Goal: Task Accomplishment & Management: Complete application form

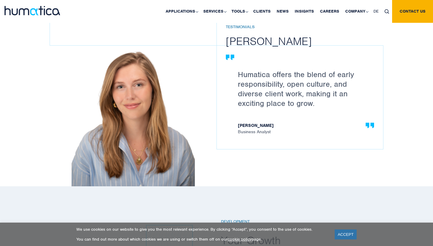
scroll to position [903, 0]
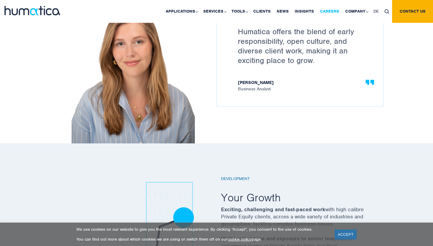
click at [337, 12] on link "Careers" at bounding box center [329, 11] width 25 height 23
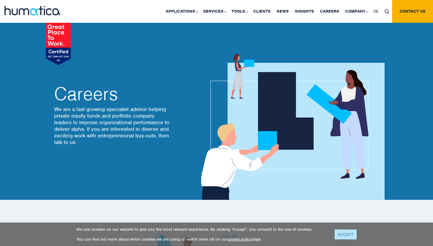
click at [341, 238] on link "ACCEPT" at bounding box center [346, 235] width 22 height 10
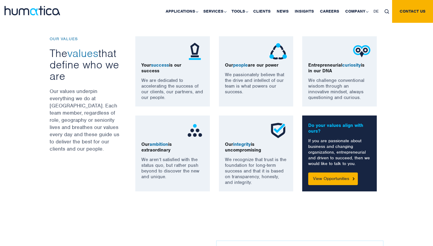
scroll to position [504, 0]
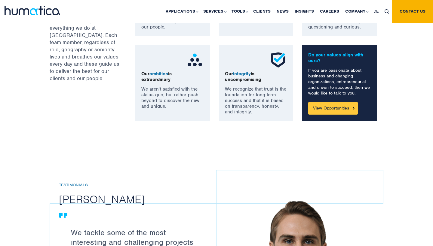
click at [321, 106] on link "View Opportunities" at bounding box center [333, 108] width 50 height 13
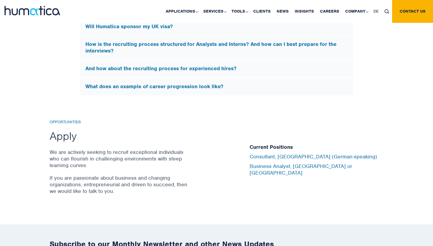
scroll to position [1908, 0]
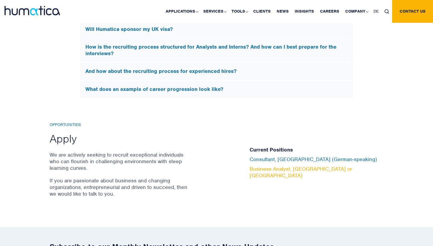
click at [271, 169] on link "Business Analyst, [GEOGRAPHIC_DATA] or [GEOGRAPHIC_DATA]" at bounding box center [300, 172] width 102 height 13
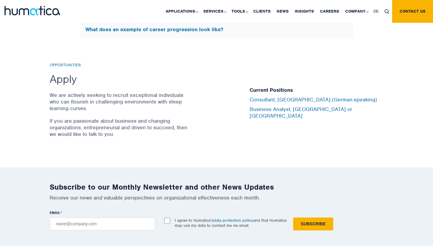
scroll to position [1997, 0]
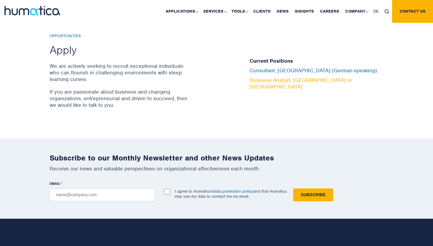
click at [263, 79] on link "Business Analyst, [GEOGRAPHIC_DATA] or [GEOGRAPHIC_DATA]" at bounding box center [300, 83] width 102 height 13
click at [329, 13] on link "Careers" at bounding box center [329, 11] width 25 height 23
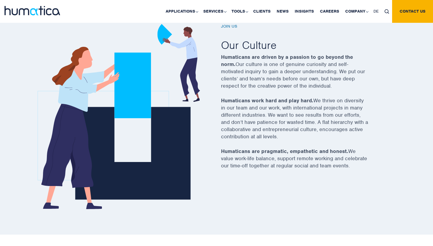
scroll to position [188, 0]
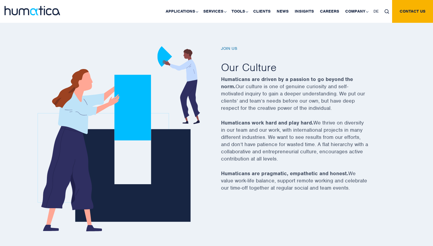
click at [230, 48] on h6 "Join us" at bounding box center [302, 48] width 162 height 5
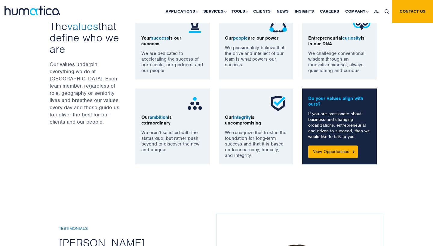
scroll to position [467, 0]
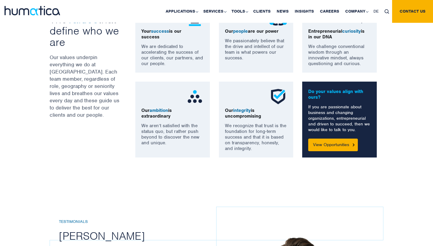
click at [313, 111] on p "If you are passionate about business and changing organizations, entrepreneuria…" at bounding box center [339, 118] width 63 height 29
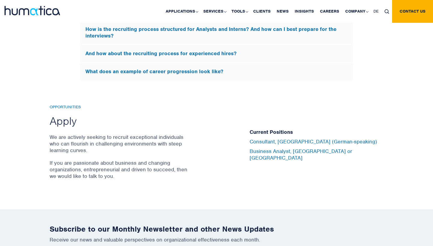
scroll to position [1926, 0]
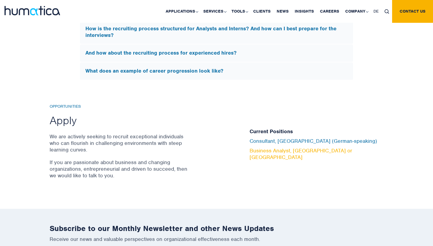
click at [280, 148] on link "Business Analyst, [GEOGRAPHIC_DATA] or [GEOGRAPHIC_DATA]" at bounding box center [300, 154] width 102 height 13
click at [327, 149] on link "Business Analyst, [GEOGRAPHIC_DATA] or [GEOGRAPHIC_DATA]" at bounding box center [300, 154] width 102 height 13
click at [66, 116] on h2 "Apply" at bounding box center [120, 121] width 140 height 14
